Goal: Communication & Community: Answer question/provide support

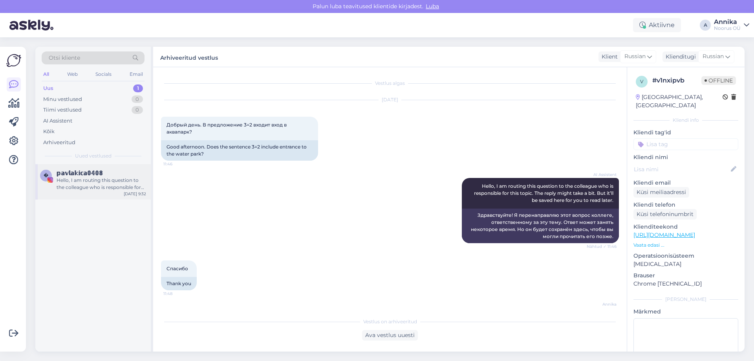
click at [110, 181] on div "Hello, I am routing this question to the colleague who is responsible for this …" at bounding box center [102, 184] width 90 height 14
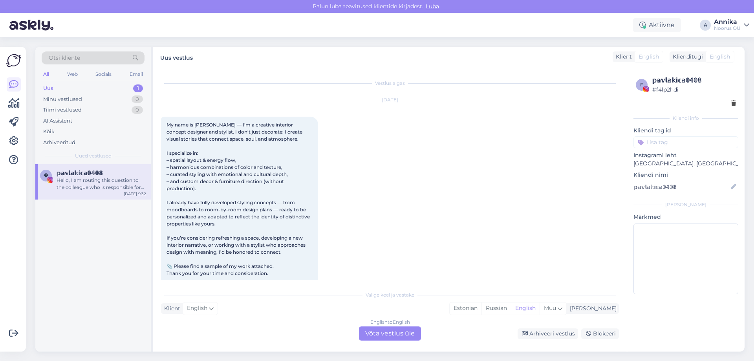
scroll to position [87, 0]
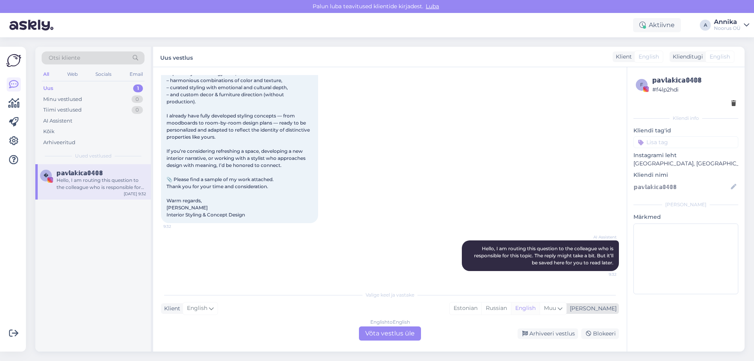
click at [532, 333] on div "Arhiveeri vestlus" at bounding box center [547, 333] width 60 height 11
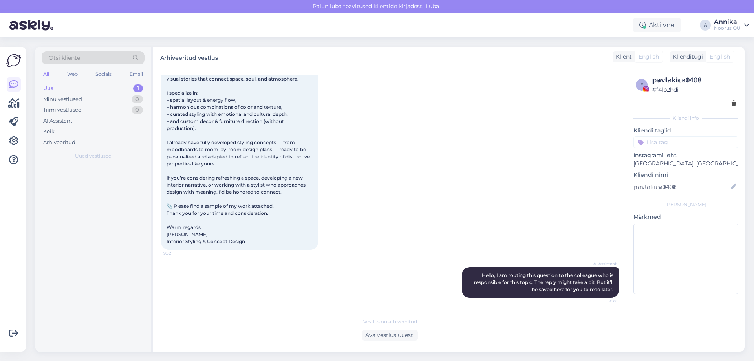
scroll to position [60, 0]
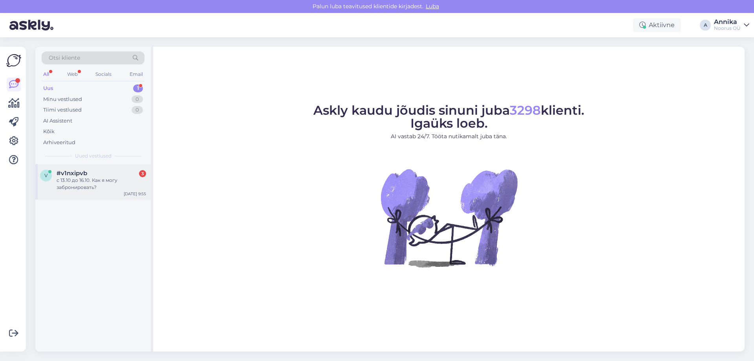
click at [97, 175] on div "#v1nxipvb 3" at bounding box center [102, 173] width 90 height 7
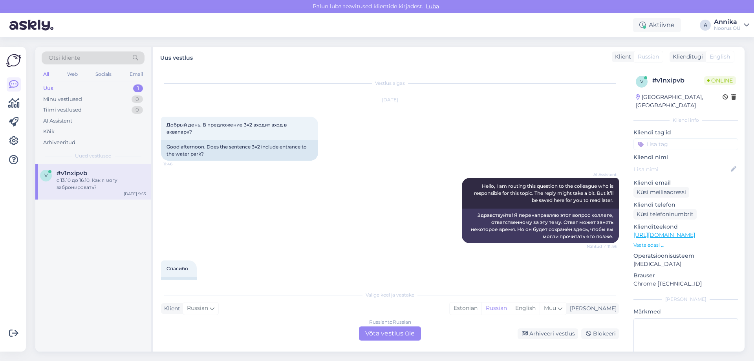
scroll to position [593, 0]
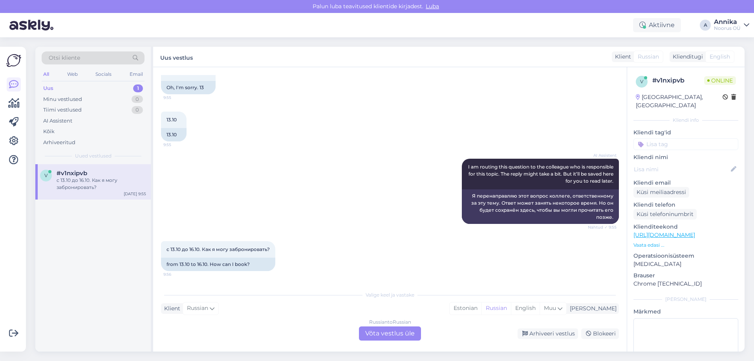
click at [365, 329] on div "Russian to Russian Võta vestlus üle" at bounding box center [390, 333] width 62 height 14
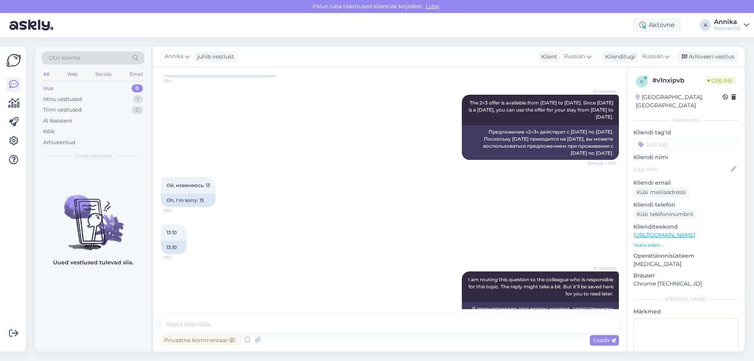
scroll to position [564, 0]
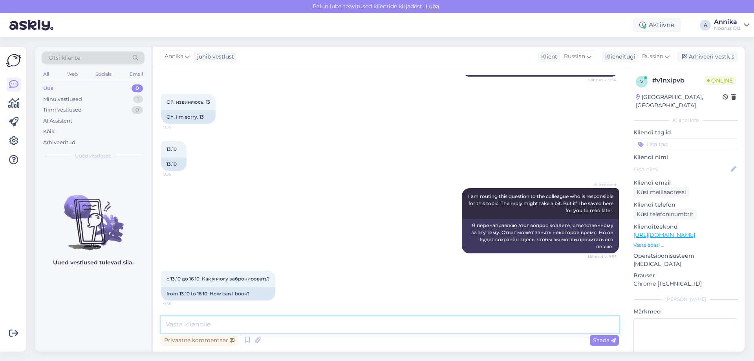
click at [218, 326] on textarea at bounding box center [390, 324] width 458 height 16
click at [179, 320] on textarea at bounding box center [390, 324] width 458 height 16
type textarea "с"
click at [278, 325] on textarea "Сколько человек будет проживанть?" at bounding box center [390, 324] width 458 height 16
type textarea "Сколько человек будет проживать?"
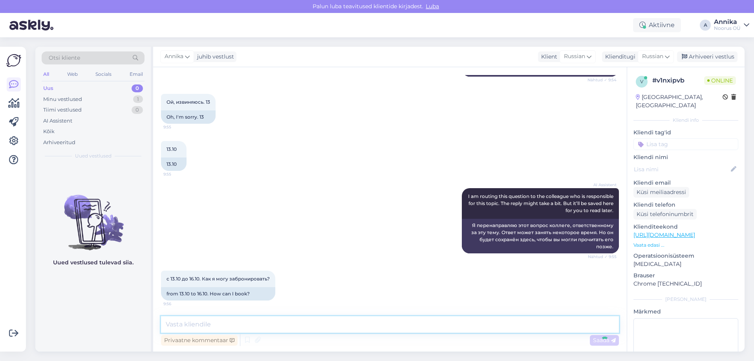
scroll to position [598, 0]
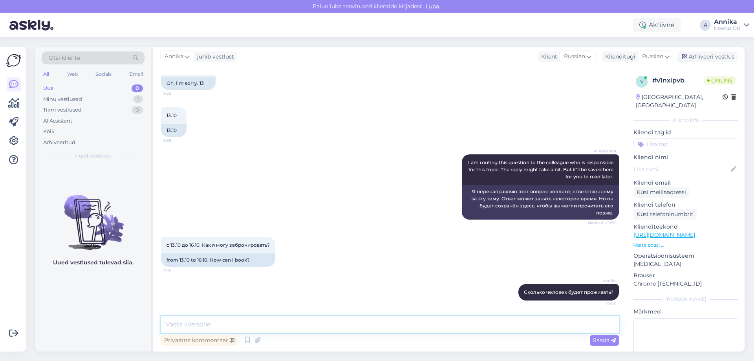
click at [229, 325] on textarea at bounding box center [390, 324] width 458 height 16
type textarea "Обратите внимание, что с 1.09-31.05 аквапарк будет работать только пятница-воск…"
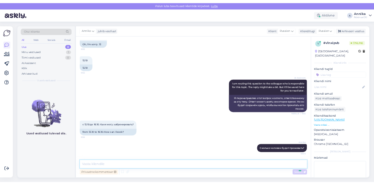
scroll to position [645, 0]
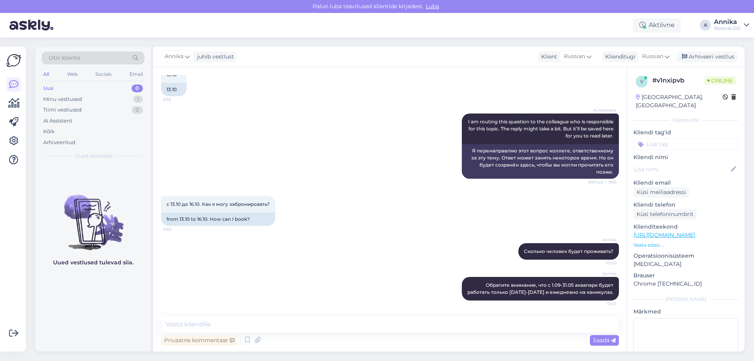
click at [314, 146] on div "AI Assistent I am routing this question to the colleague who is responsible for…" at bounding box center [390, 146] width 458 height 82
click at [311, 164] on div "AI Assistent I am routing this question to the colleague who is responsible for…" at bounding box center [390, 146] width 458 height 82
